Goal: Task Accomplishment & Management: Complete application form

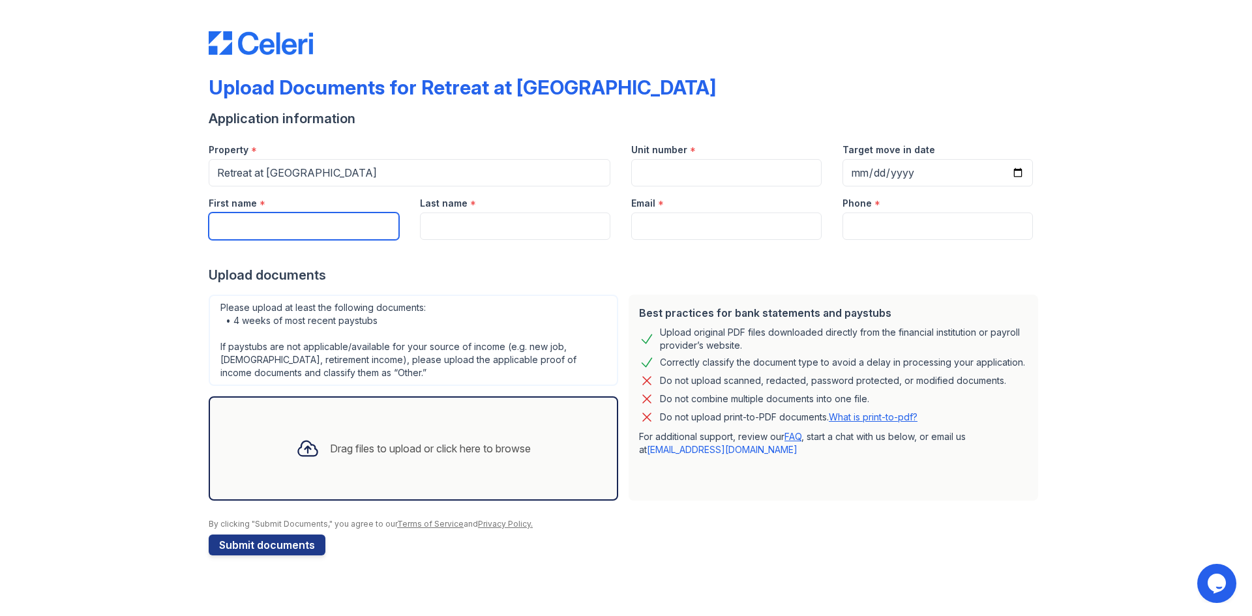
click at [340, 230] on input "First name" at bounding box center [304, 226] width 190 height 27
type input "[PERSON_NAME]"
type input "[EMAIL_ADDRESS][DOMAIN_NAME]"
type input "8505707842"
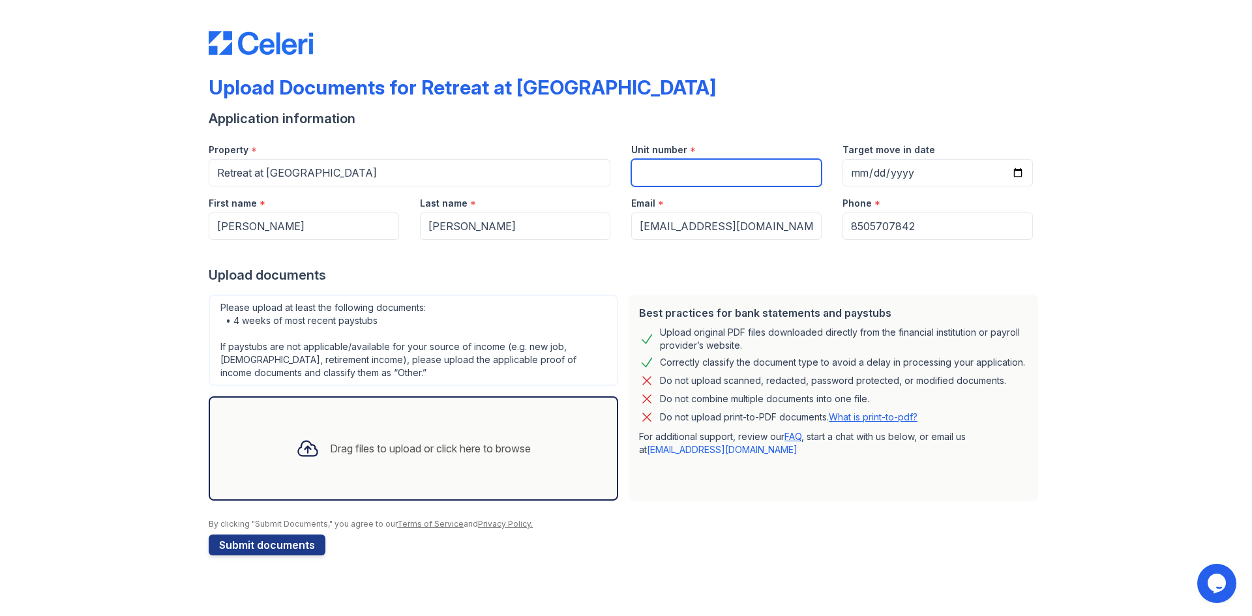
click at [700, 164] on input "Unit number" at bounding box center [726, 172] width 190 height 27
click at [776, 106] on div "Upload Documents for Retreat at [GEOGRAPHIC_DATA]" at bounding box center [626, 93] width 835 height 34
click at [717, 179] on input "Unit number" at bounding box center [726, 172] width 190 height 27
type input "823"
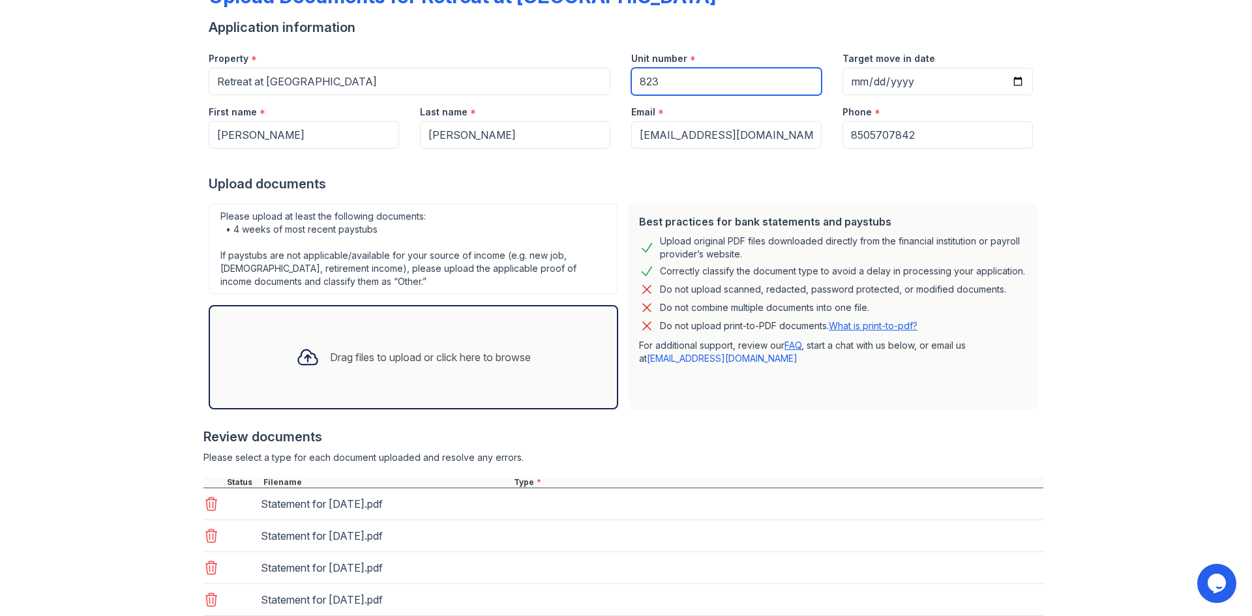
scroll to position [180, 0]
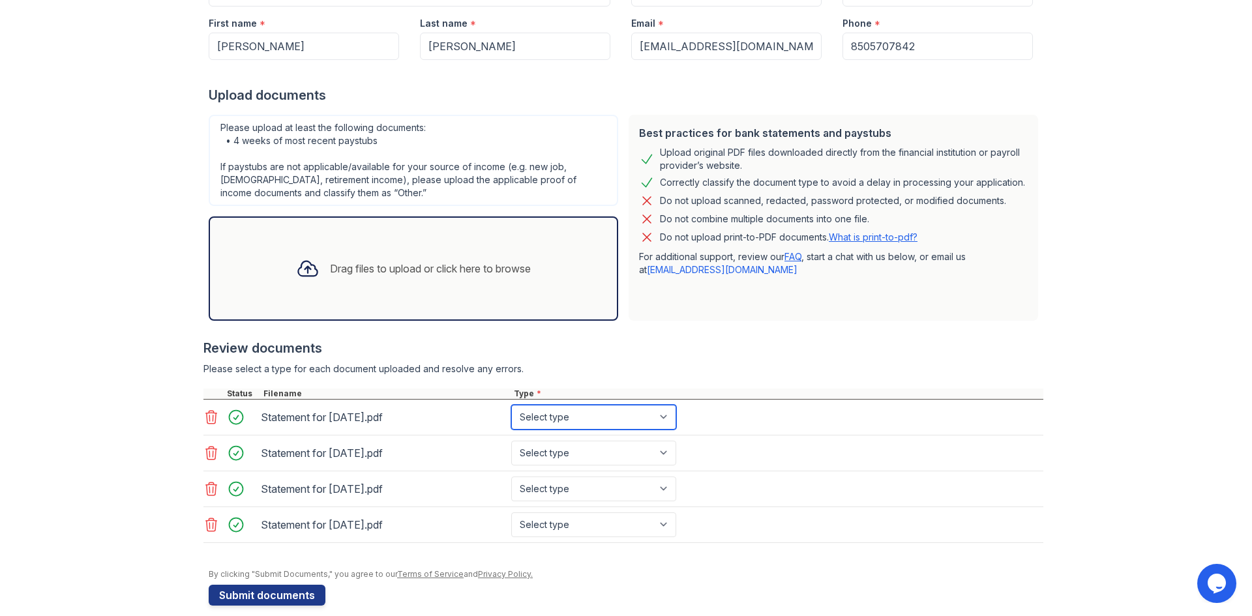
click at [660, 422] on select "Select type Paystub Bank Statement Offer Letter Tax Documents Benefit Award Let…" at bounding box center [593, 417] width 165 height 25
select select "paystub"
click at [511, 405] on select "Select type Paystub Bank Statement Offer Letter Tax Documents Benefit Award Let…" at bounding box center [593, 417] width 165 height 25
click at [608, 449] on select "Select type Paystub Bank Statement Offer Letter Tax Documents Benefit Award Let…" at bounding box center [593, 453] width 165 height 25
select select "paystub"
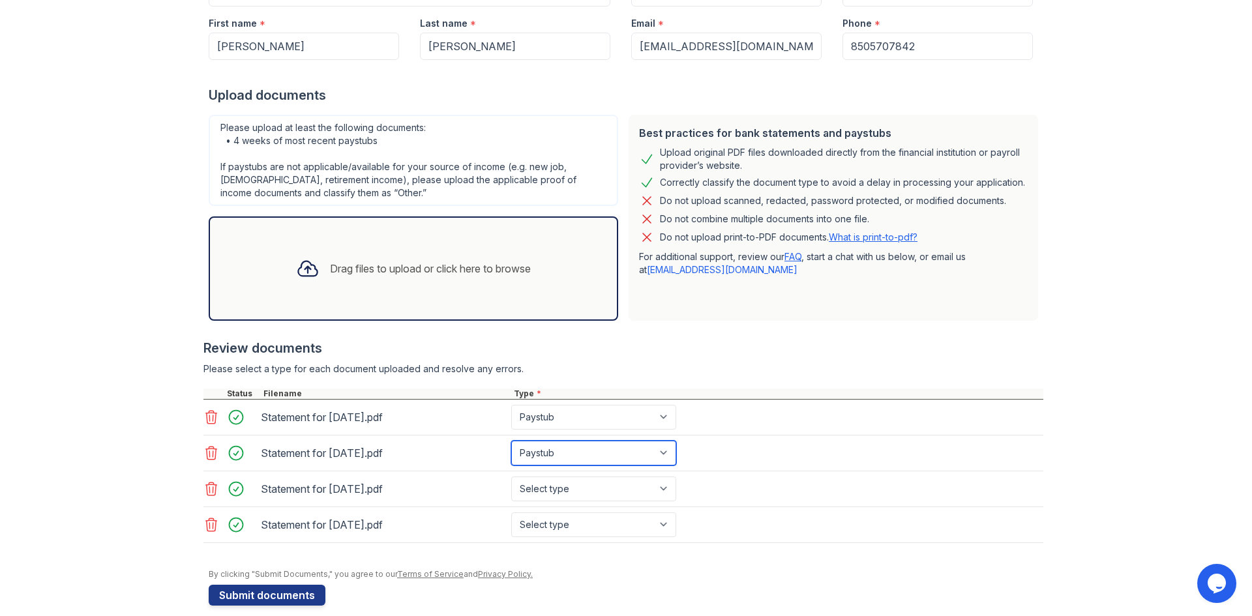
click at [511, 441] on select "Select type Paystub Bank Statement Offer Letter Tax Documents Benefit Award Let…" at bounding box center [593, 453] width 165 height 25
click at [588, 480] on select "Select type Paystub Bank Statement Offer Letter Tax Documents Benefit Award Let…" at bounding box center [593, 489] width 165 height 25
select select "paystub"
click at [511, 477] on select "Select type Paystub Bank Statement Offer Letter Tax Documents Benefit Award Let…" at bounding box center [593, 489] width 165 height 25
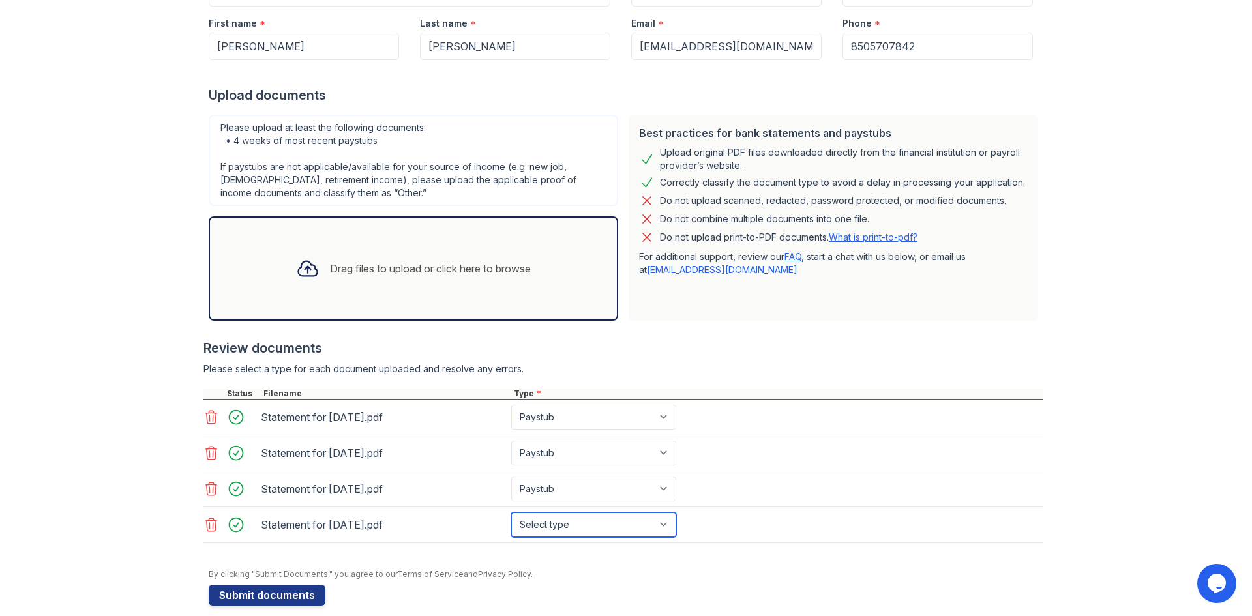
click at [542, 516] on select "Select type Paystub Bank Statement Offer Letter Tax Documents Benefit Award Let…" at bounding box center [593, 524] width 165 height 25
select select "paystub"
click at [511, 512] on select "Select type Paystub Bank Statement Offer Letter Tax Documents Benefit Award Let…" at bounding box center [593, 524] width 165 height 25
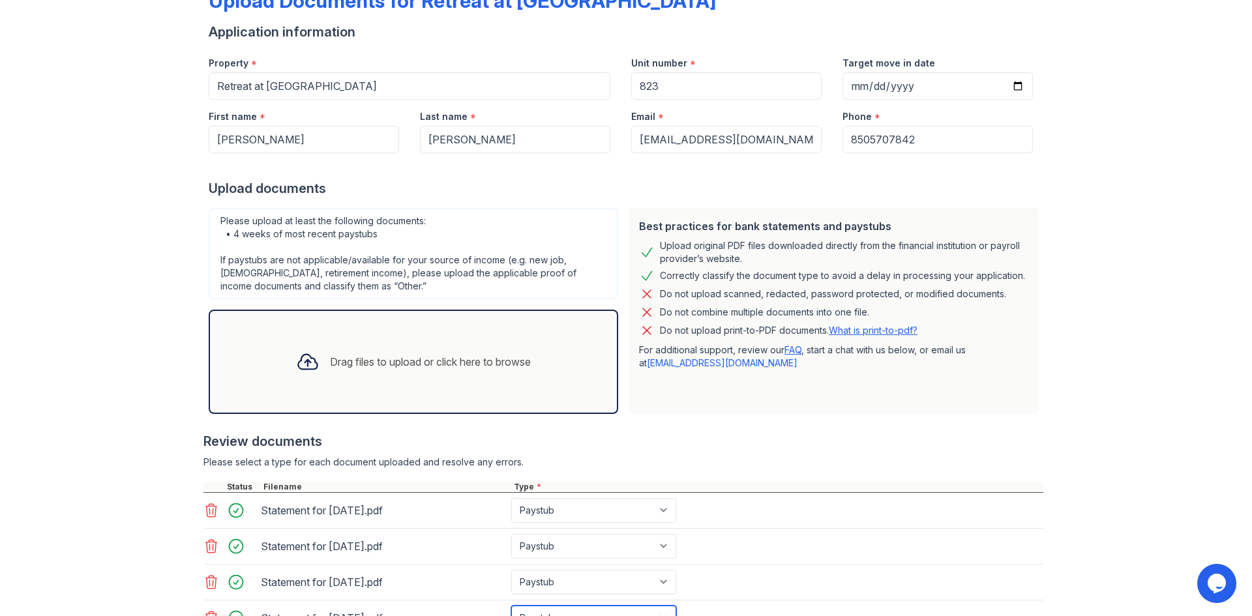
scroll to position [0, 0]
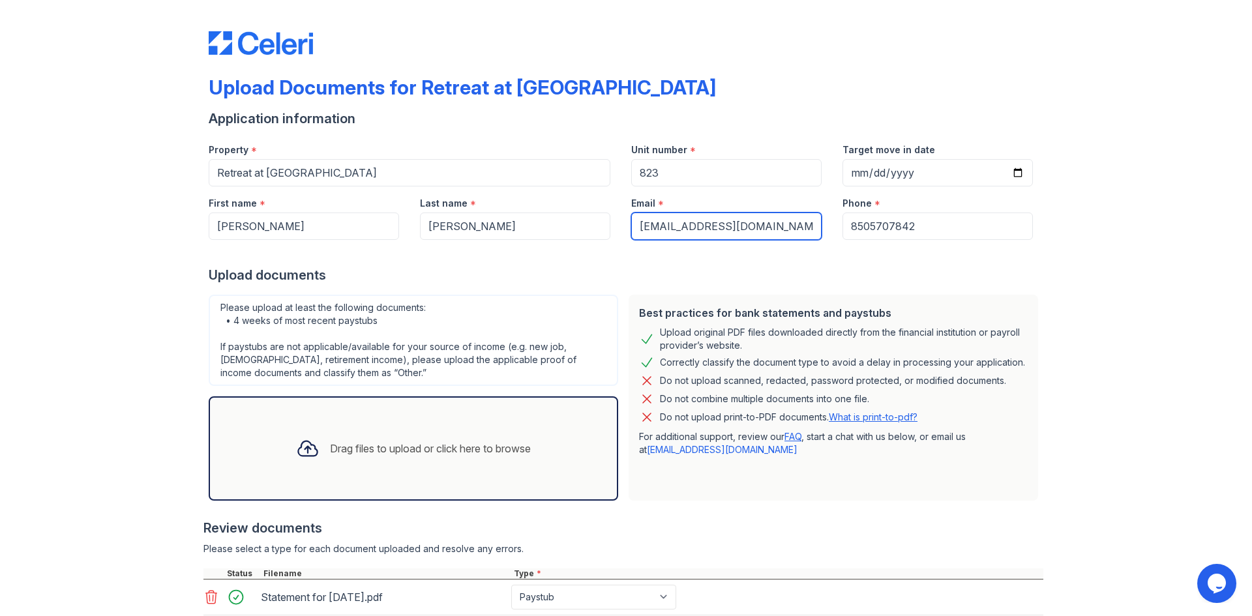
drag, startPoint x: 760, startPoint y: 223, endPoint x: 405, endPoint y: 221, distance: 355.3
click at [509, 222] on div "First name * [PERSON_NAME] Last name * [PERSON_NAME] Email * [EMAIL_ADDRESS][DO…" at bounding box center [620, 212] width 845 height 53
type input "[EMAIL_ADDRESS][DOMAIN_NAME]"
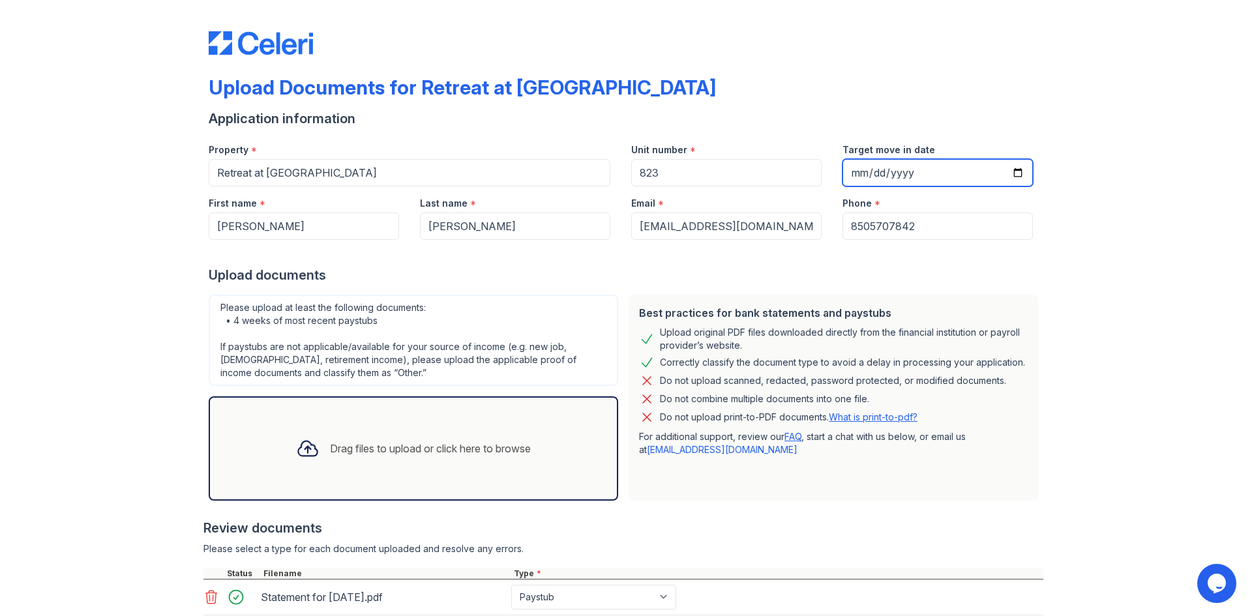
click at [1014, 171] on input "Target move in date" at bounding box center [937, 172] width 190 height 27
click at [1106, 198] on div "Upload Documents for Retreat at [GEOGRAPHIC_DATA] Application information Prope…" at bounding box center [626, 406] width 1210 height 812
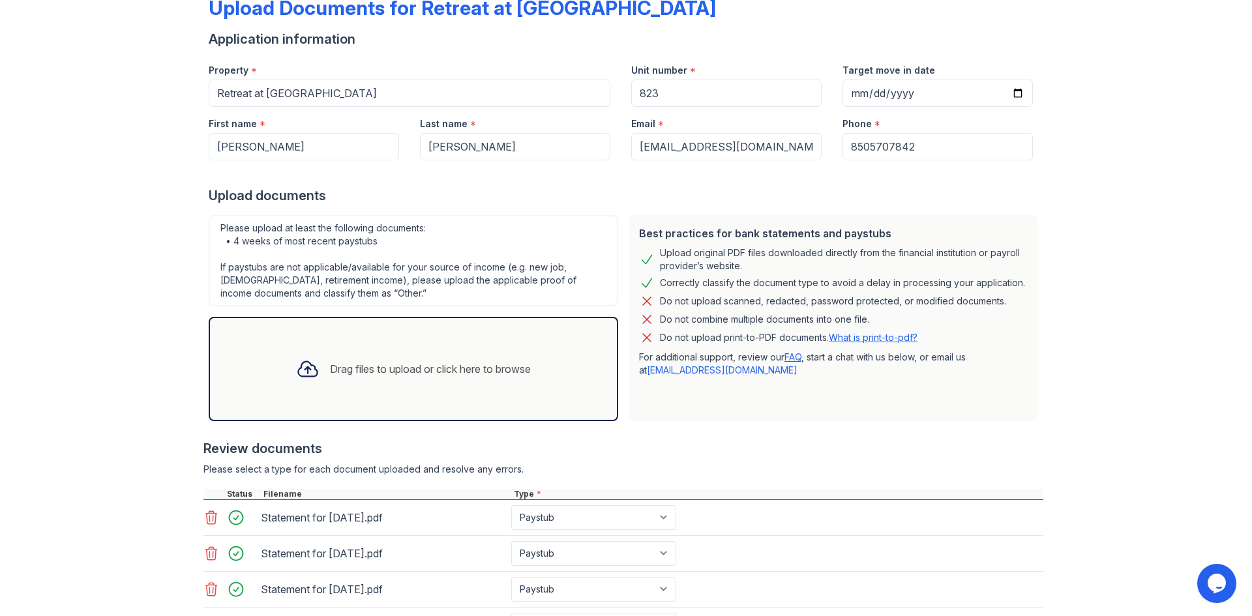
scroll to position [196, 0]
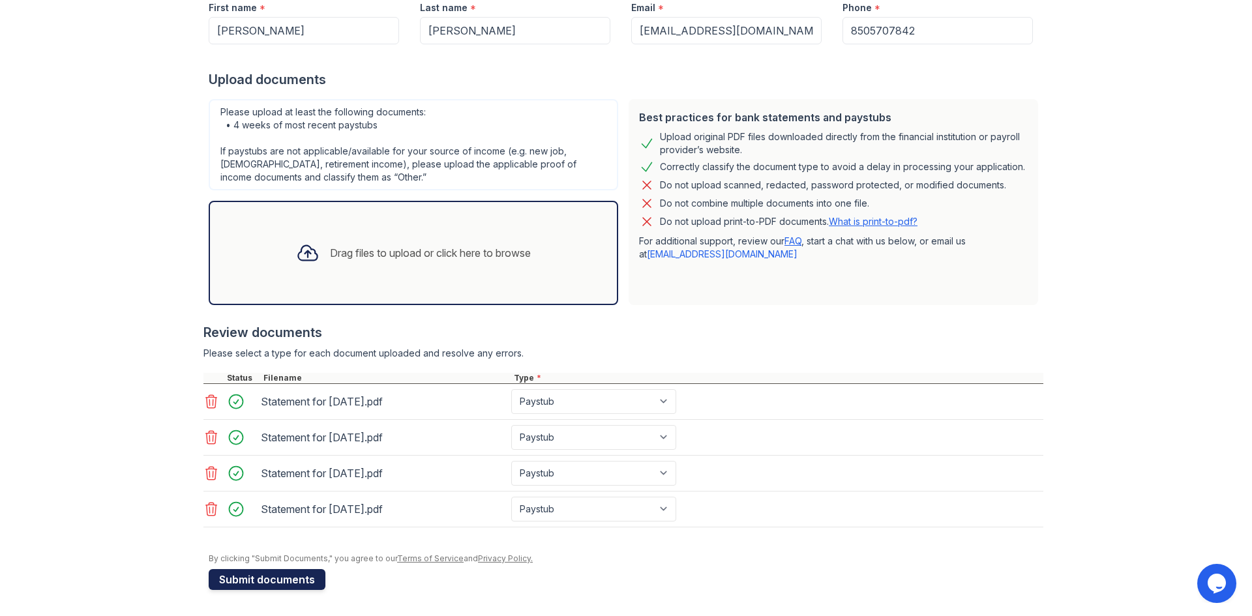
click at [258, 580] on button "Submit documents" at bounding box center [267, 579] width 117 height 21
